Goal: Check status: Check status

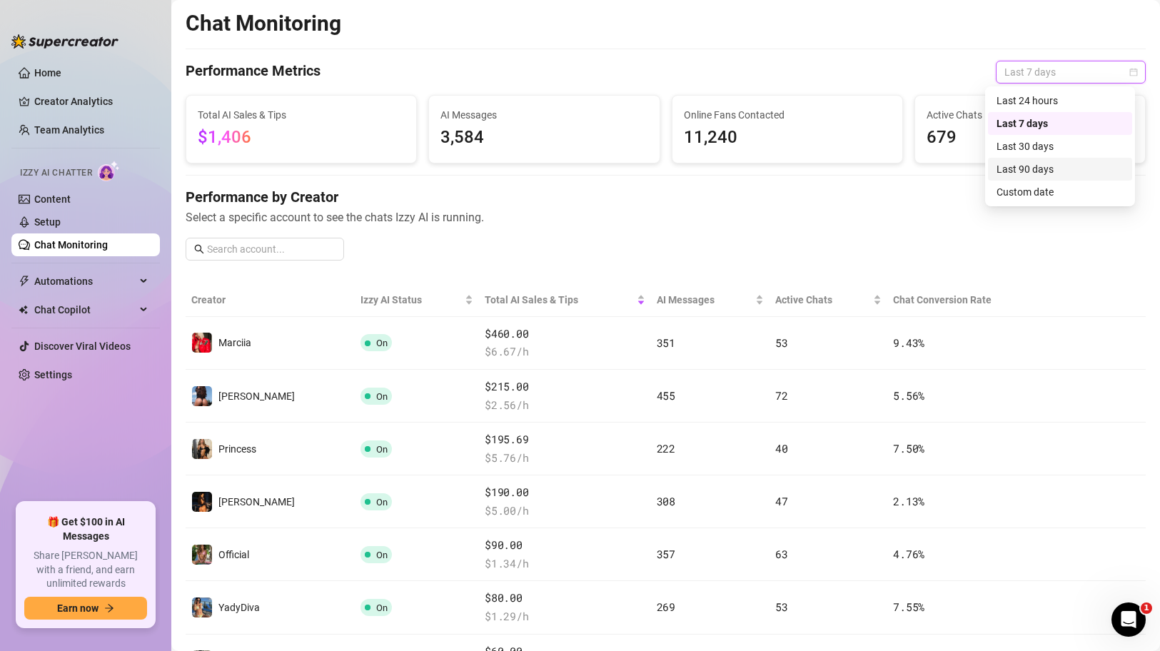
click at [1043, 166] on div "Last 90 days" at bounding box center [1059, 169] width 127 height 16
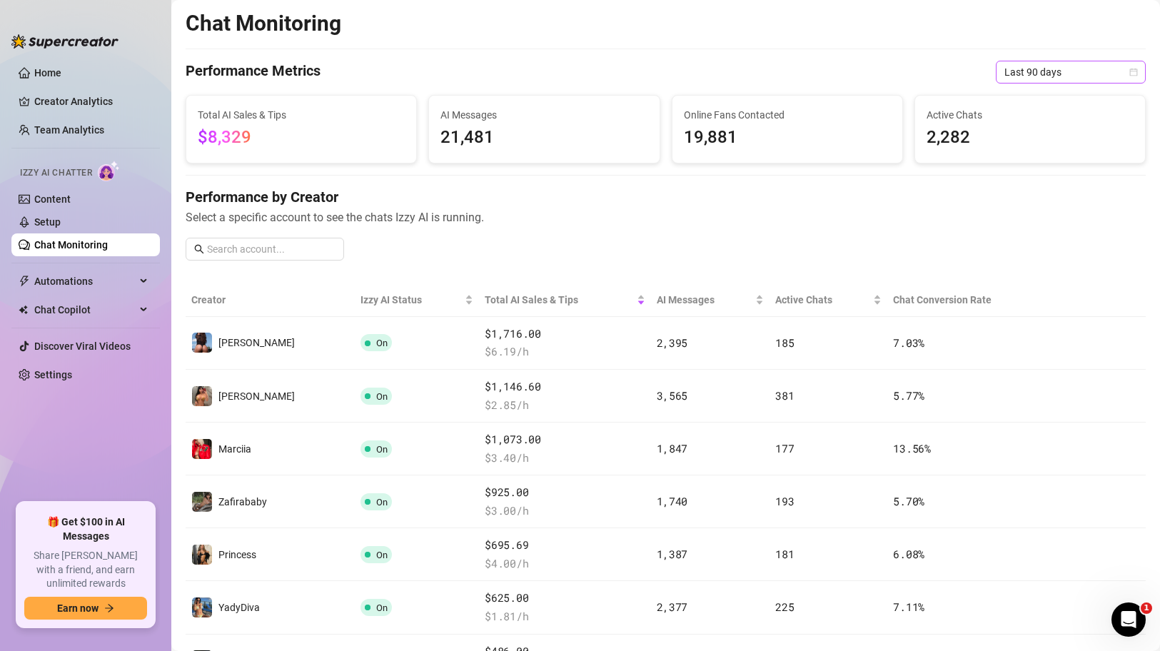
click at [1075, 75] on span "Last 90 days" at bounding box center [1070, 71] width 133 height 21
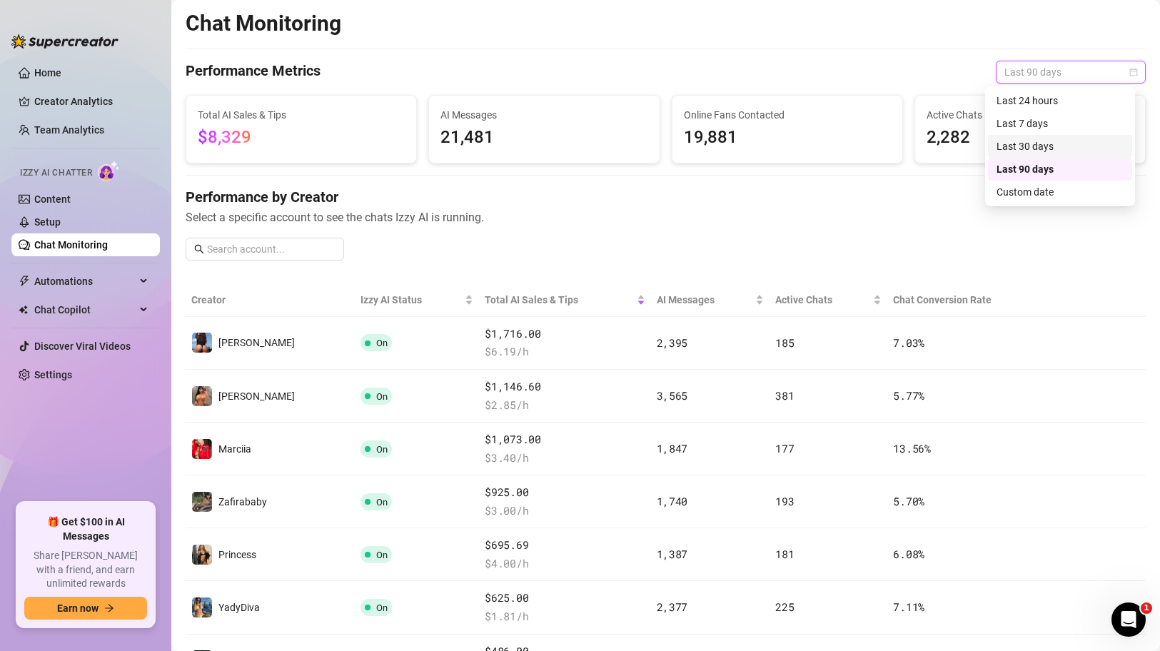
click at [1052, 143] on div "Last 30 days" at bounding box center [1059, 146] width 127 height 16
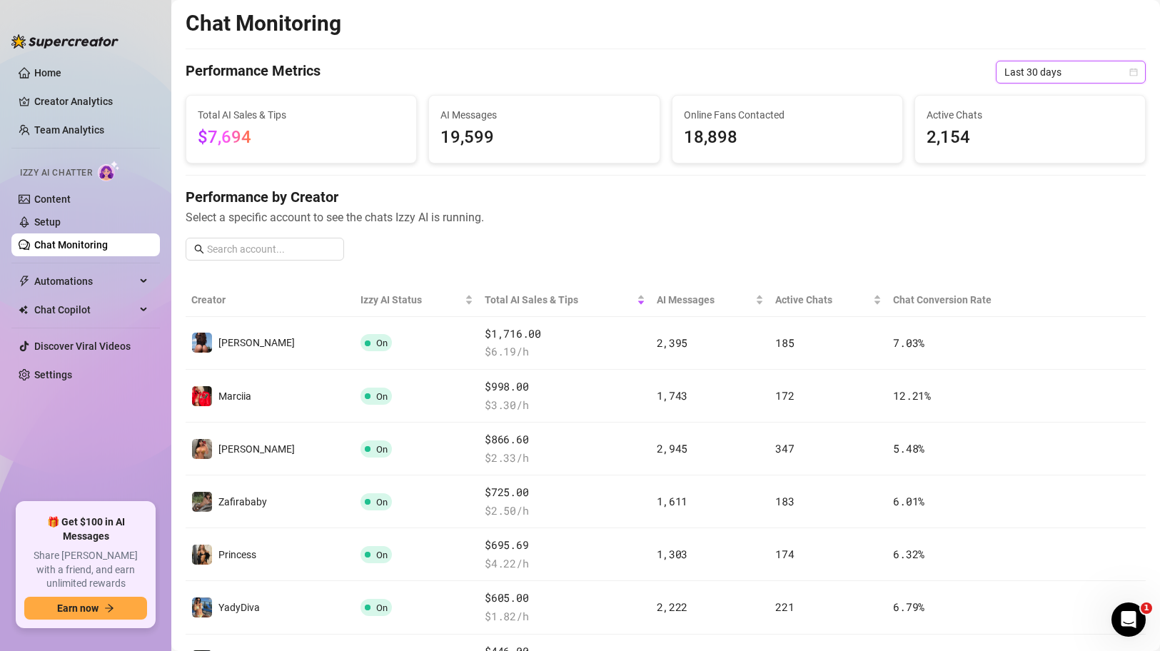
click at [1073, 66] on span "Last 30 days" at bounding box center [1070, 71] width 133 height 21
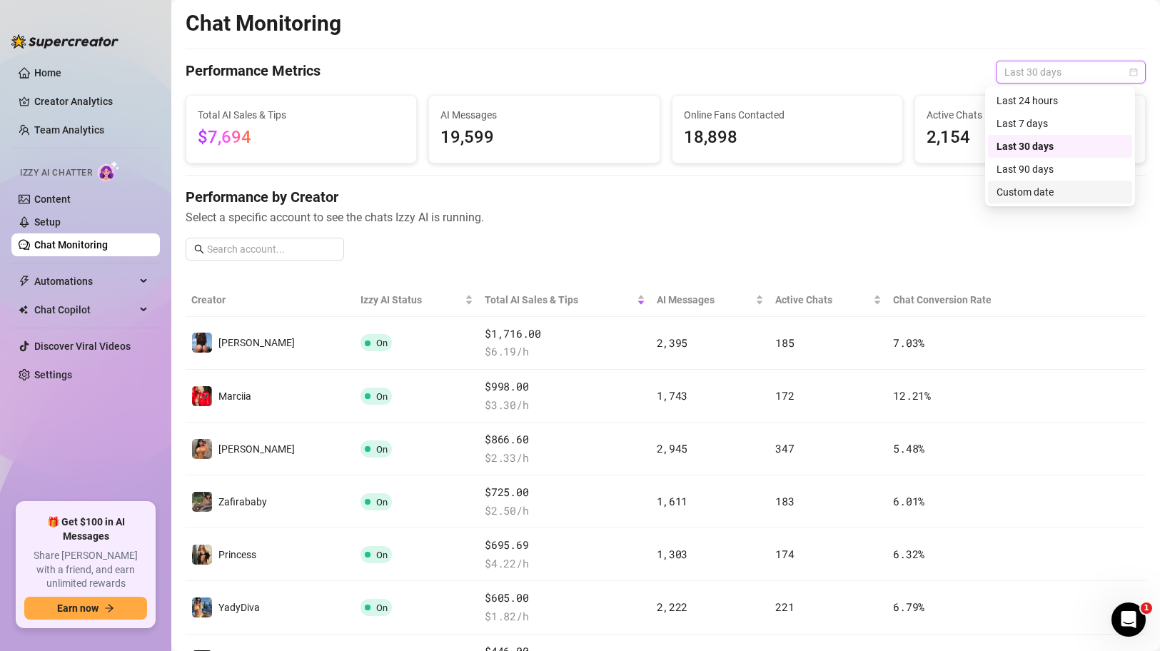
click at [1050, 195] on div "Custom date" at bounding box center [1059, 192] width 127 height 16
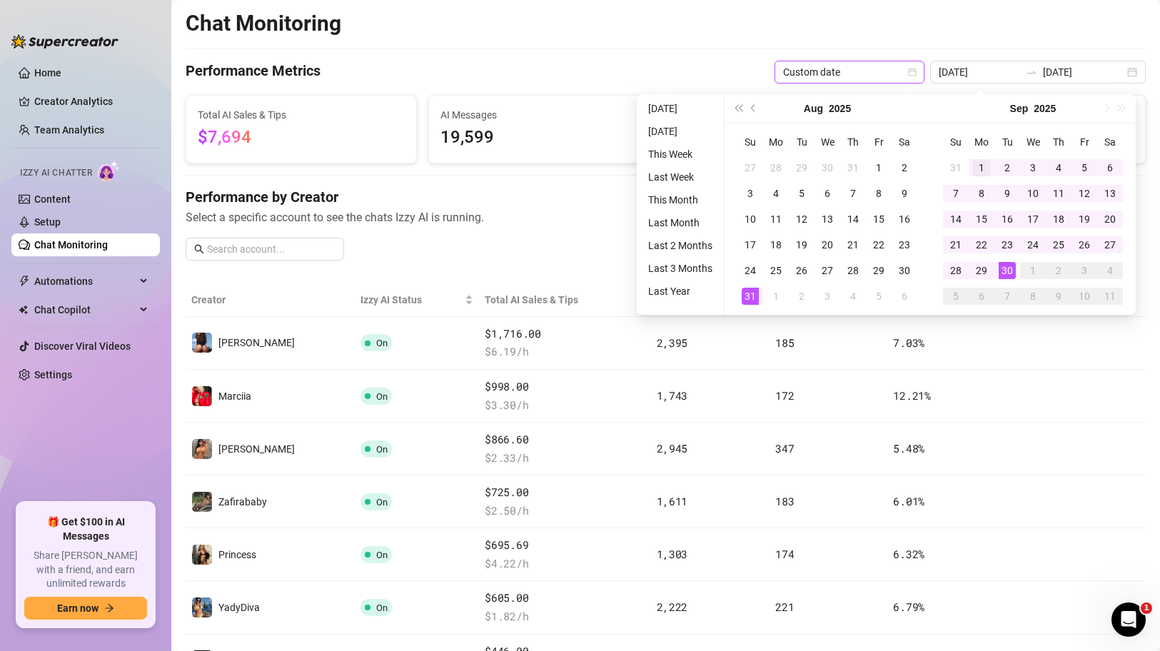
type input "[DATE]"
click at [979, 165] on div "1" at bounding box center [981, 167] width 17 height 17
type input "[DATE]"
click at [1010, 266] on div "30" at bounding box center [1006, 270] width 17 height 17
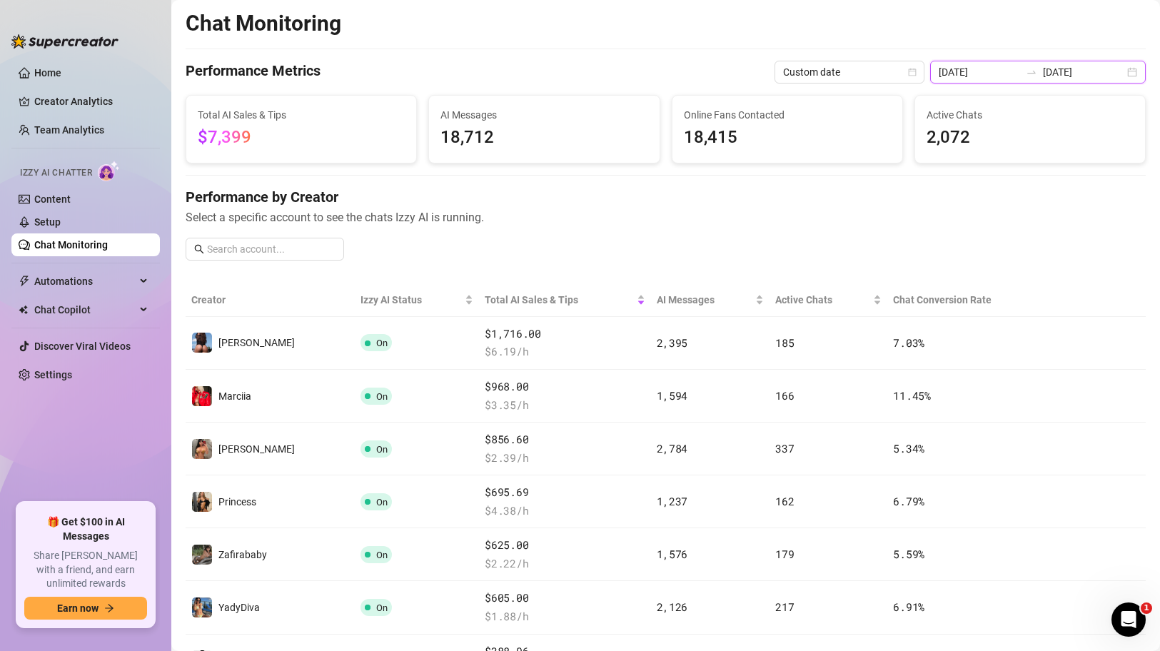
click at [1005, 72] on input "[DATE]" at bounding box center [978, 72] width 81 height 16
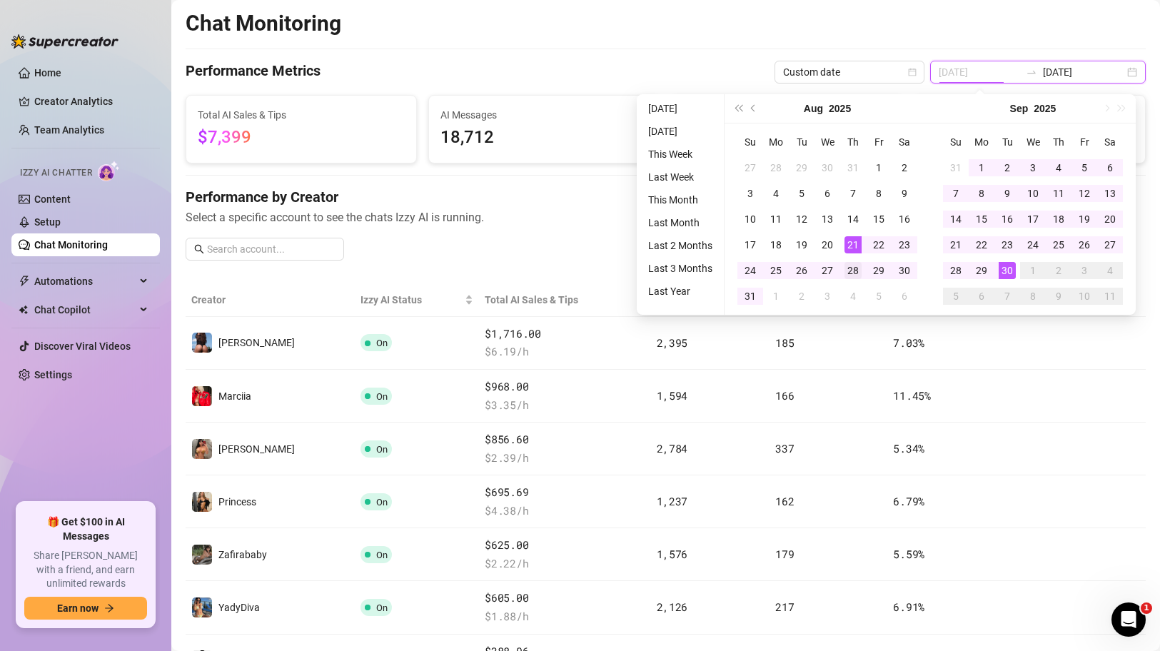
type input "[DATE]"
click at [855, 270] on div "28" at bounding box center [852, 270] width 17 height 17
type input "[DATE]"
click at [1003, 269] on div "30" at bounding box center [1006, 270] width 17 height 17
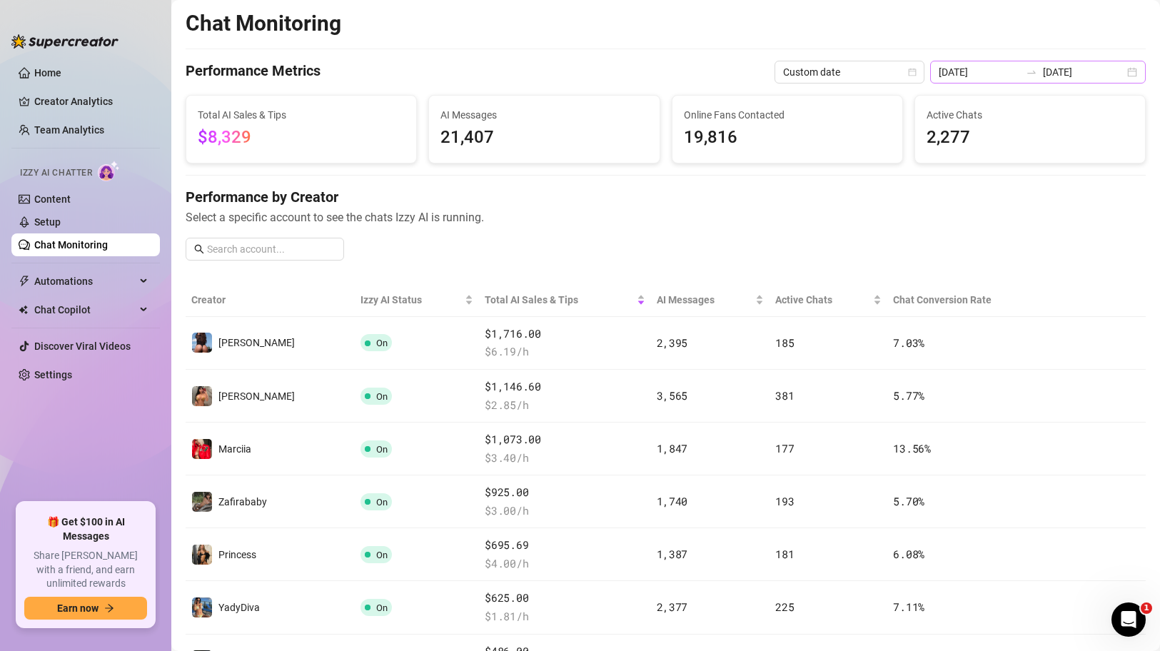
click at [1119, 77] on div "[DATE] [DATE]" at bounding box center [1037, 72] width 215 height 23
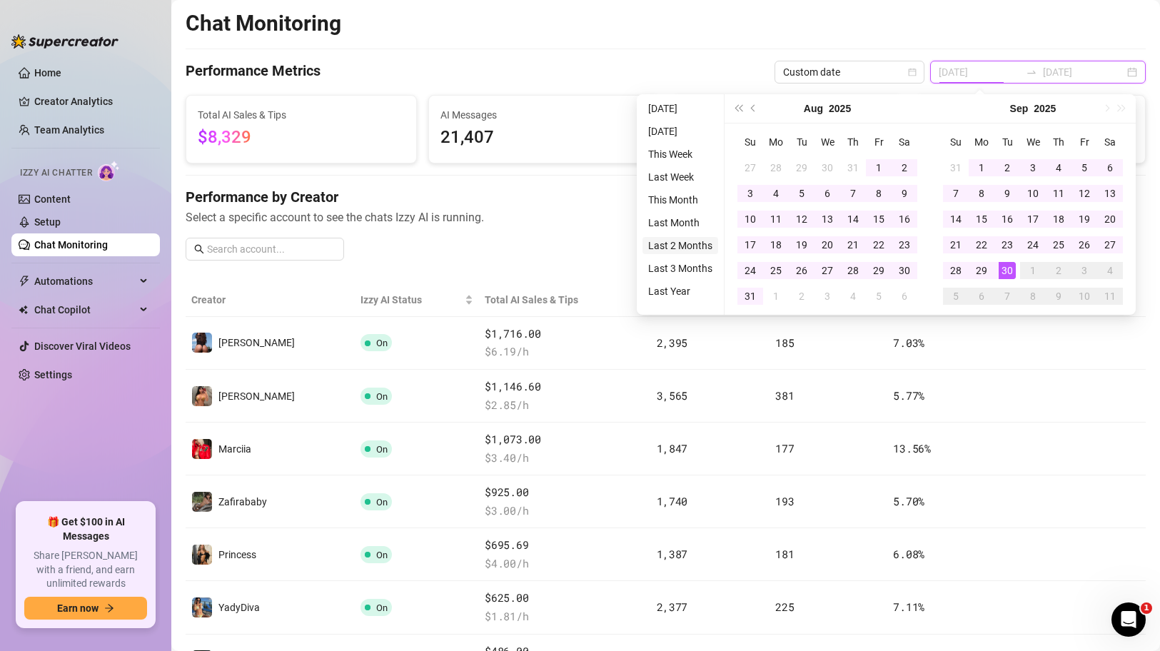
type input "[DATE]"
click at [679, 246] on li "Last 2 Months" at bounding box center [680, 245] width 76 height 17
